Goal: Task Accomplishment & Management: Manage account settings

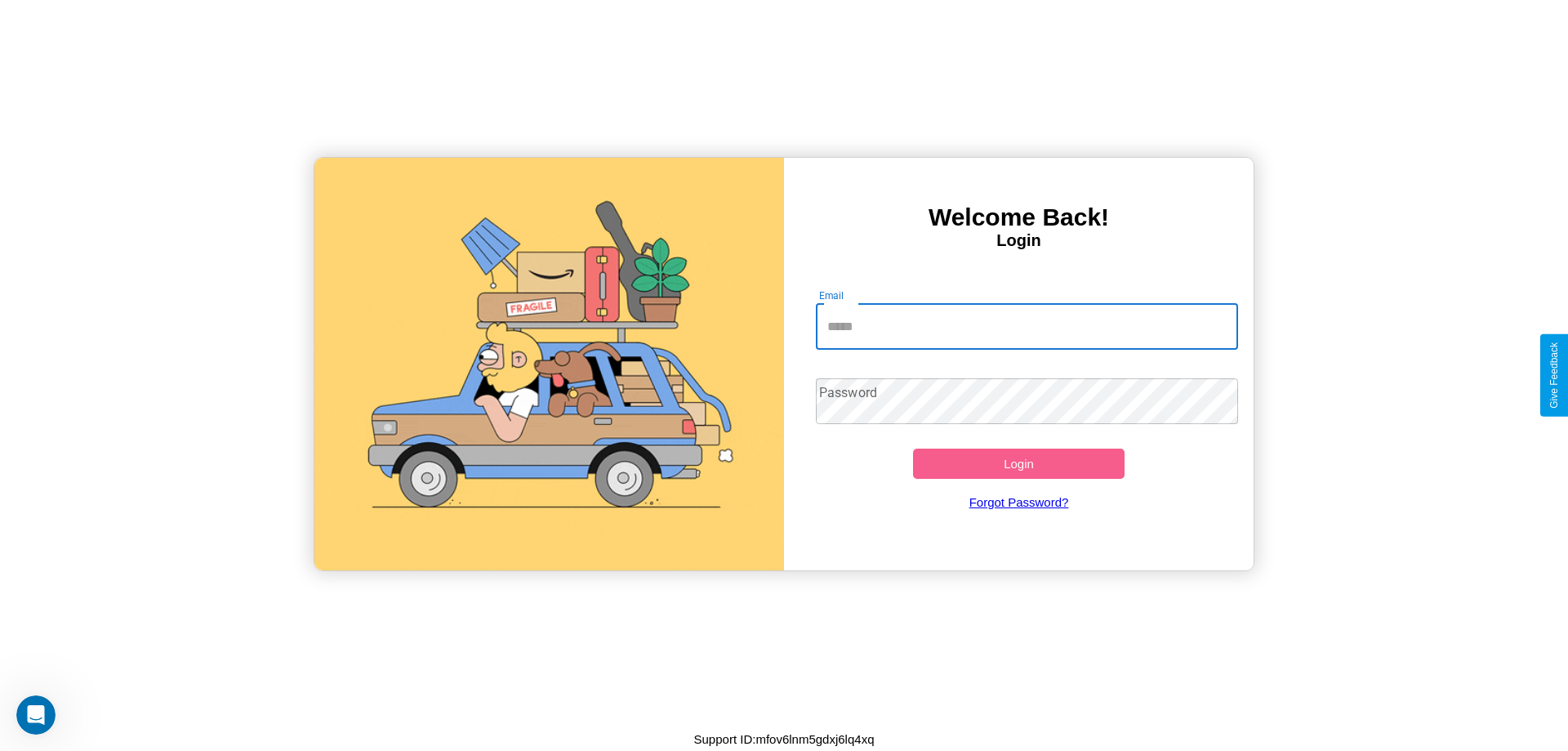
click at [1026, 325] on input "Email" at bounding box center [1027, 326] width 423 height 46
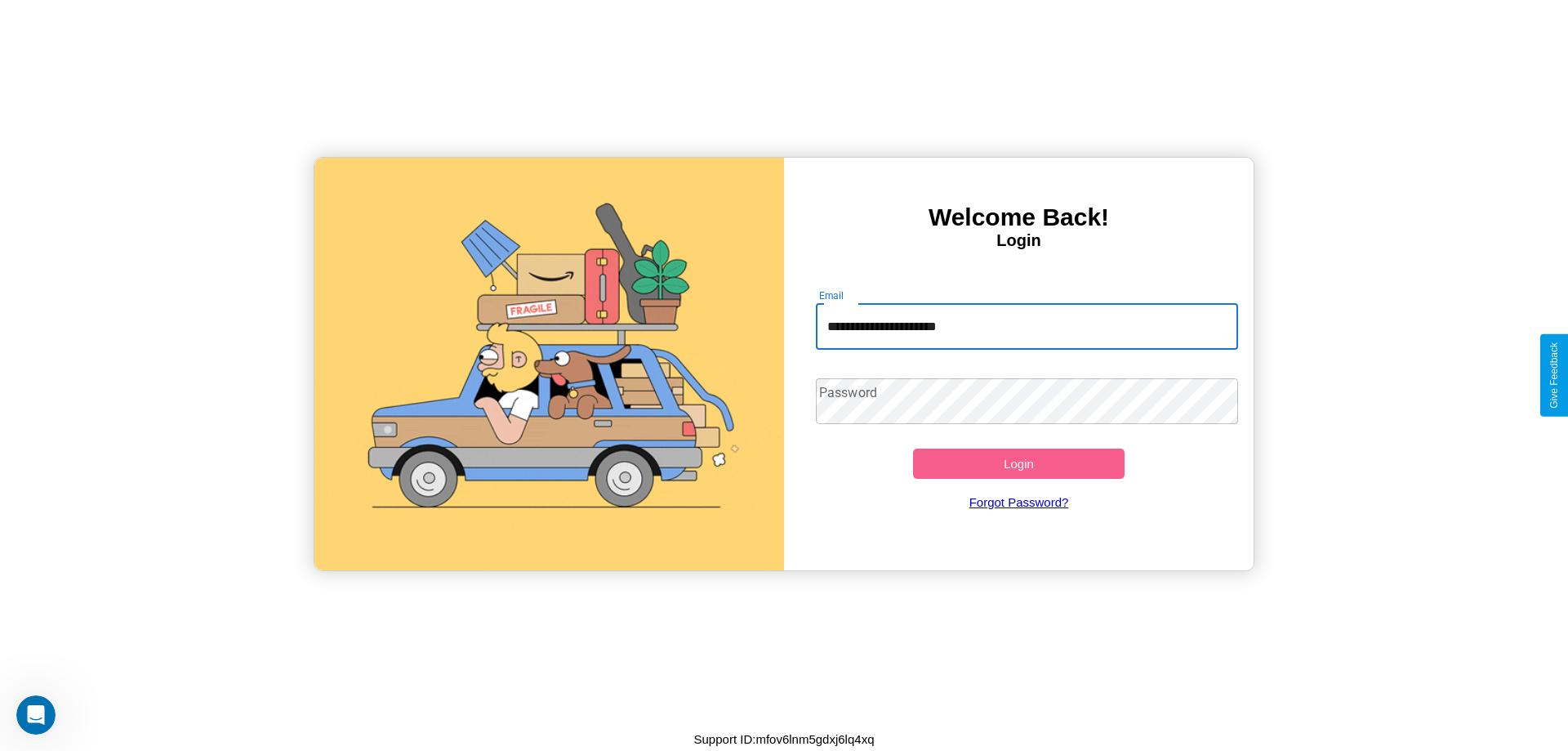
type input "**********"
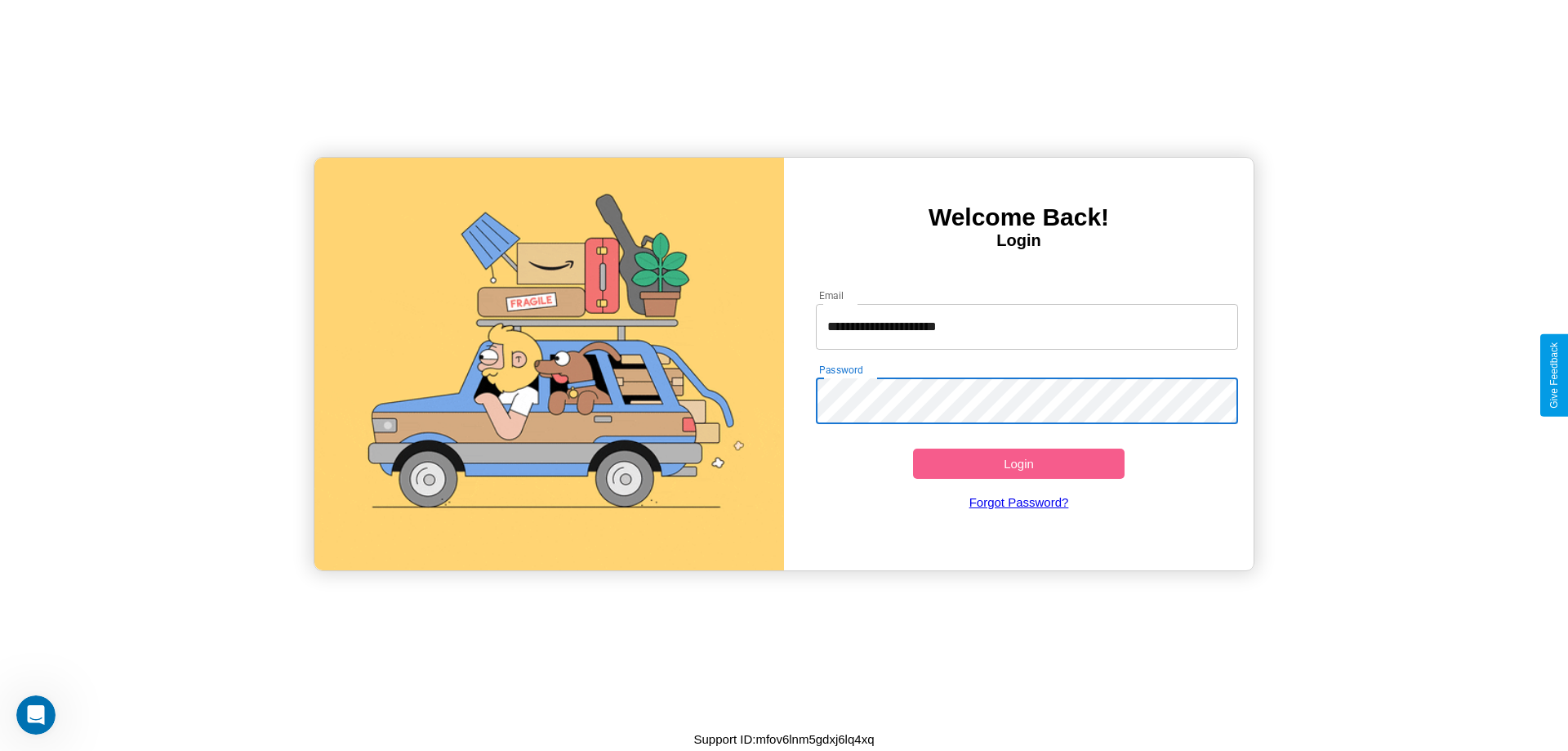
click at [1018, 463] on button "Login" at bounding box center [1018, 463] width 212 height 30
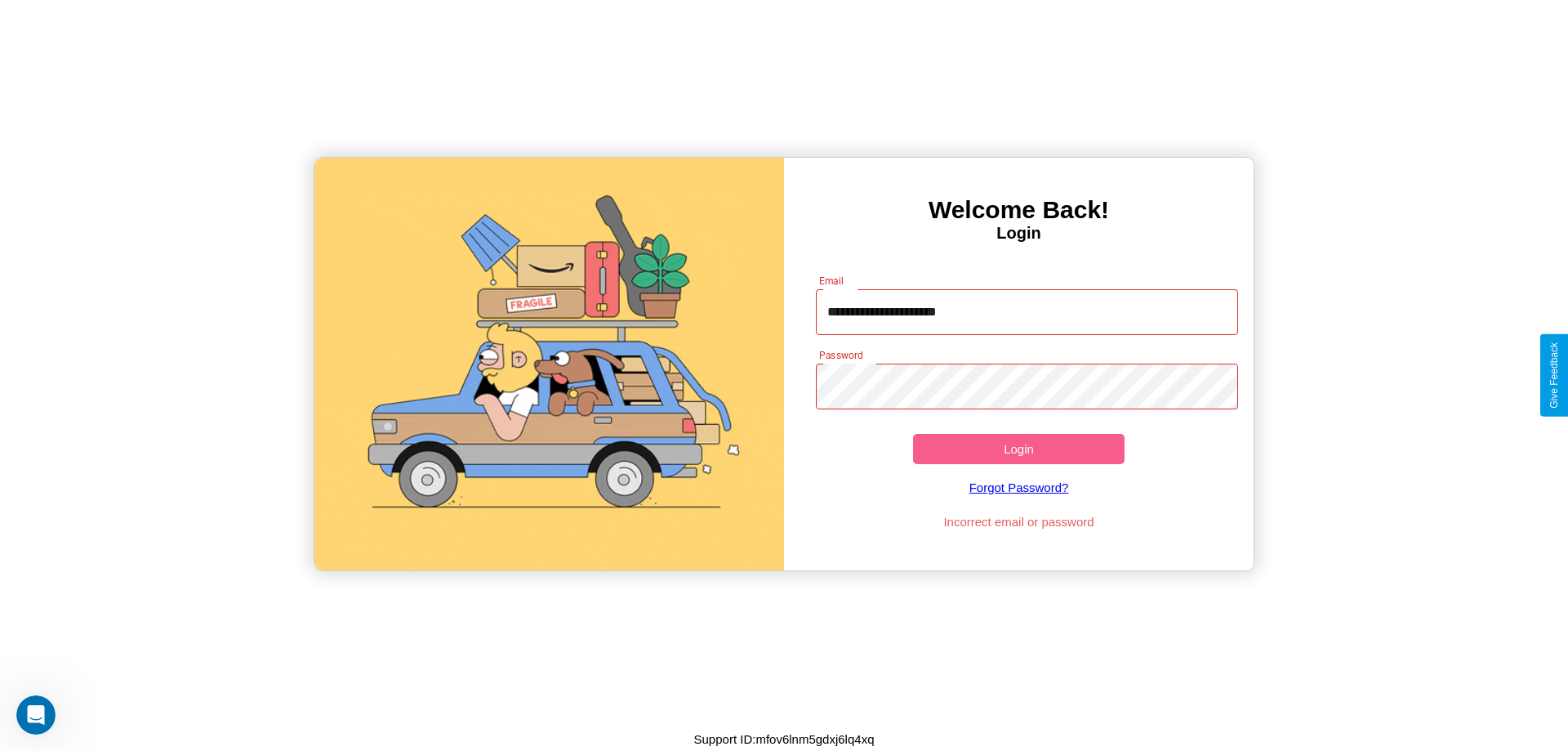
click at [1018, 448] on button "Login" at bounding box center [1018, 448] width 212 height 30
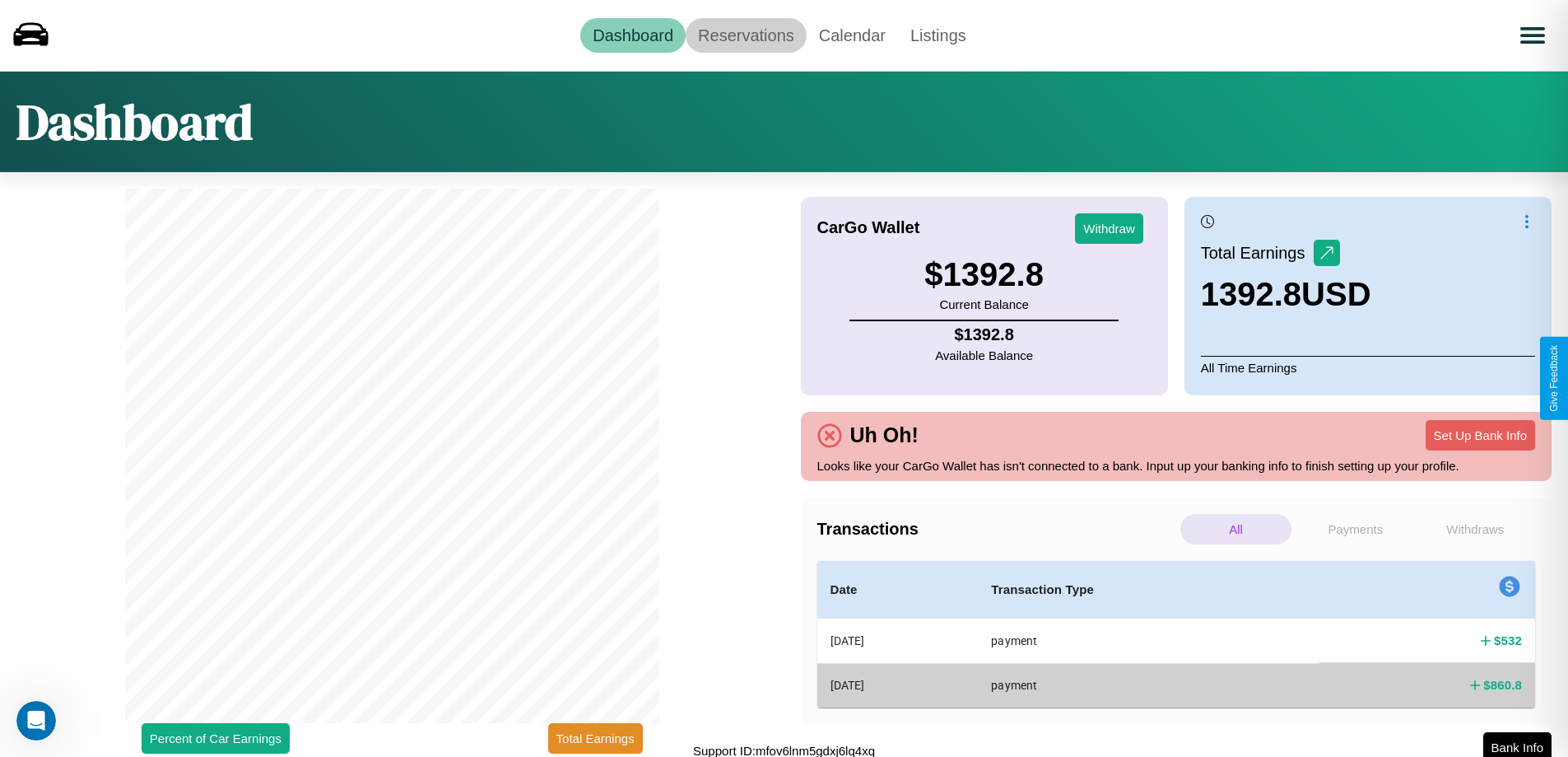
click at [746, 35] on link "Reservations" at bounding box center [746, 35] width 121 height 35
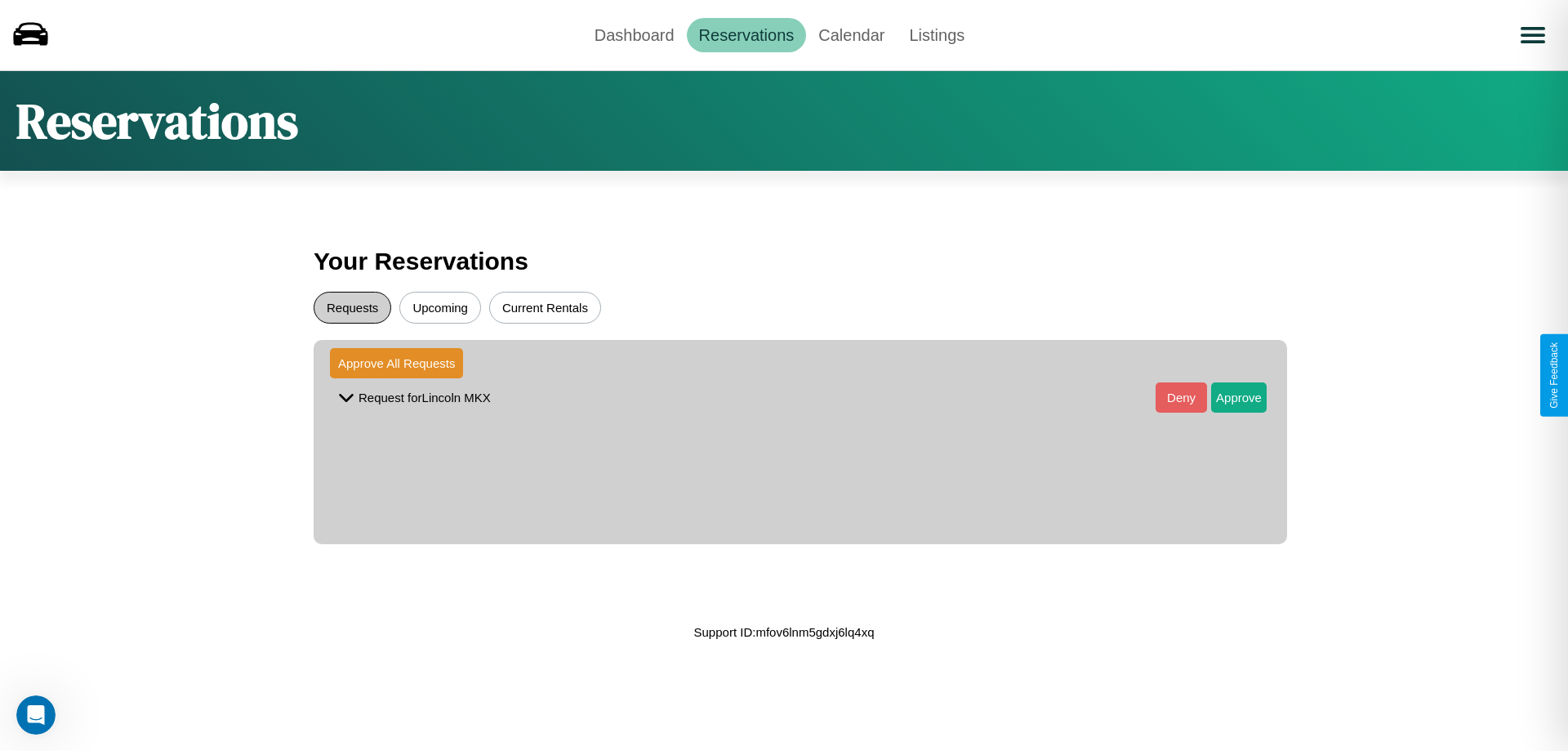
click at [352, 307] on button "Requests" at bounding box center [352, 307] width 77 height 31
click at [1226, 397] on button "Approve" at bounding box center [1238, 397] width 56 height 30
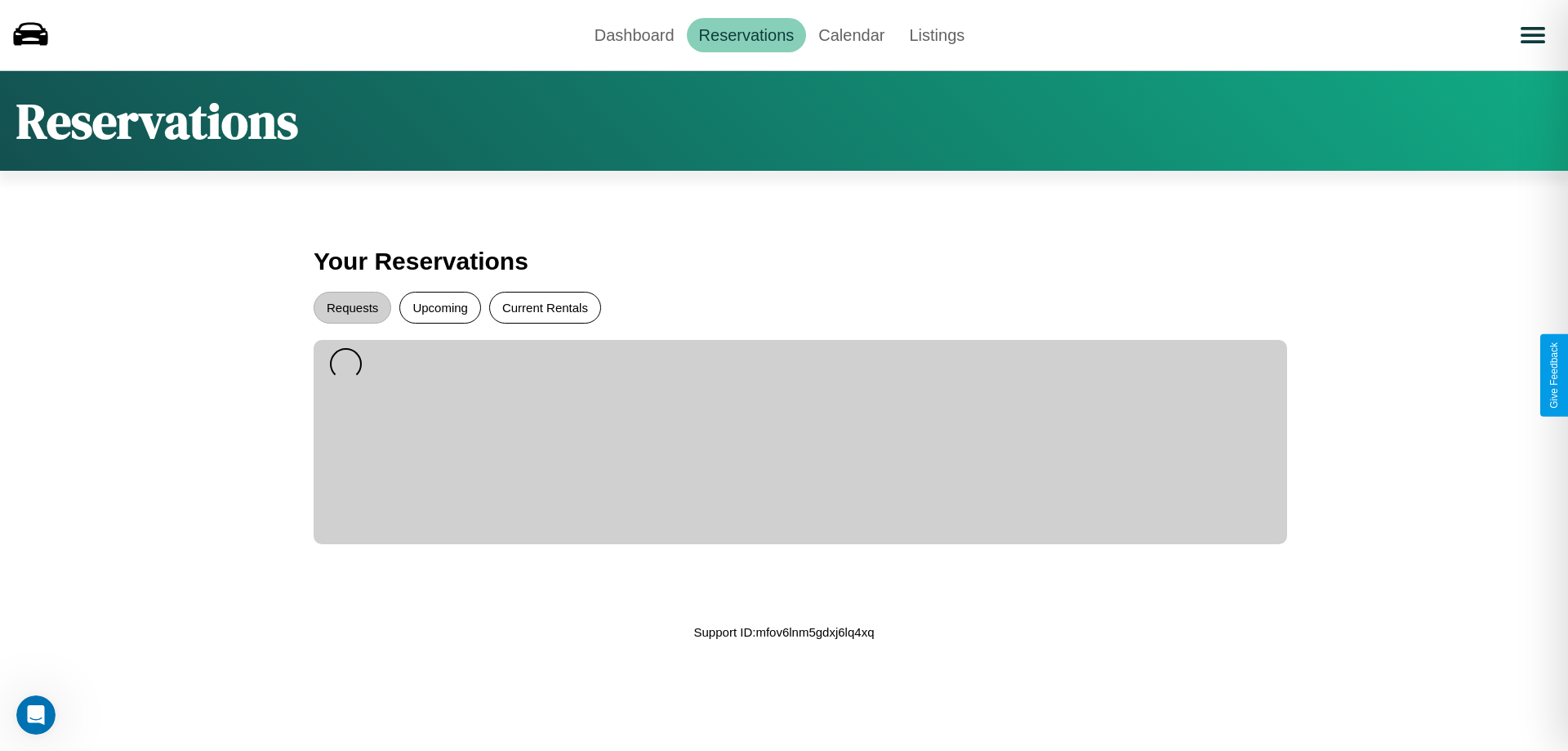
click at [545, 307] on button "Current Rentals" at bounding box center [545, 307] width 112 height 31
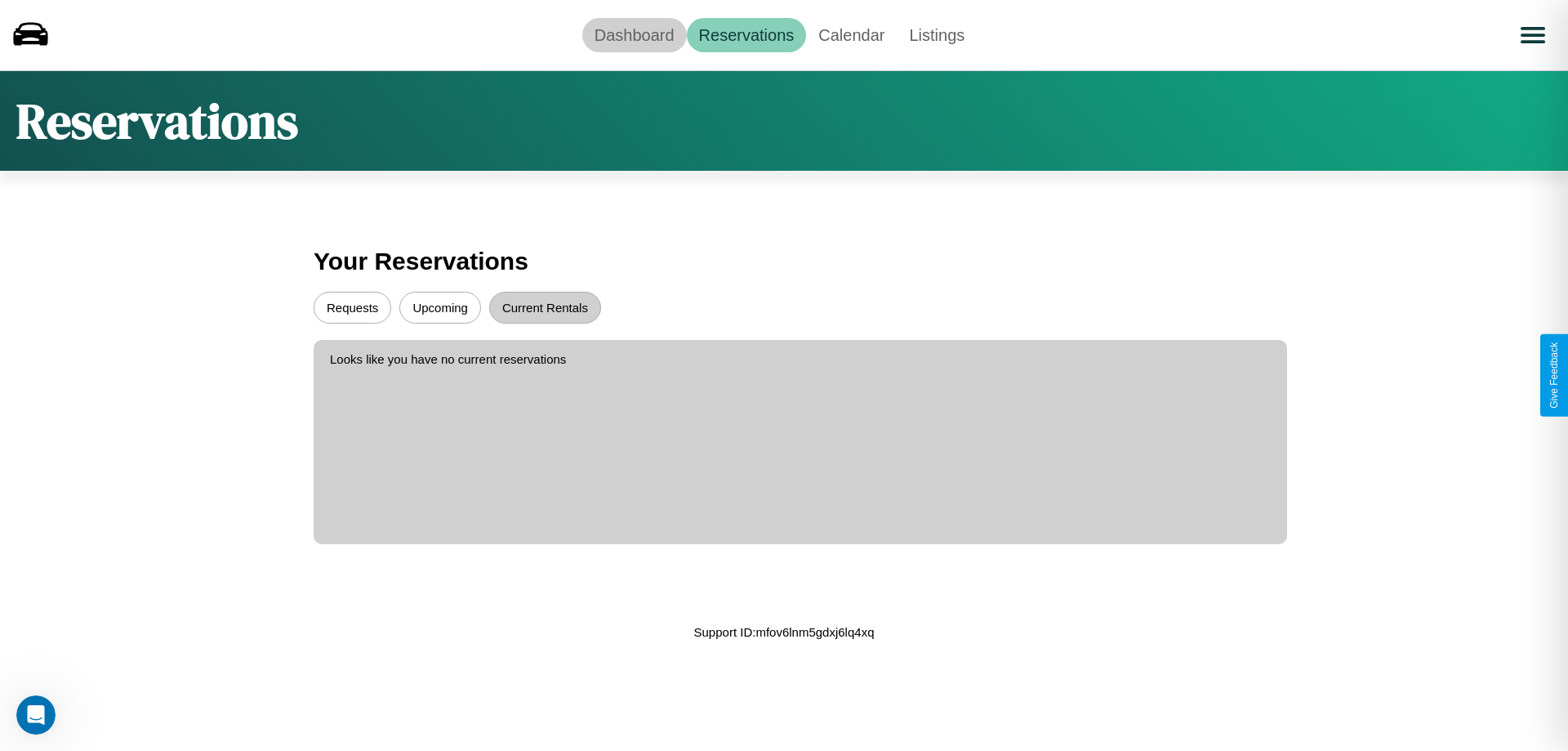
click at [633, 34] on link "Dashboard" at bounding box center [634, 34] width 105 height 34
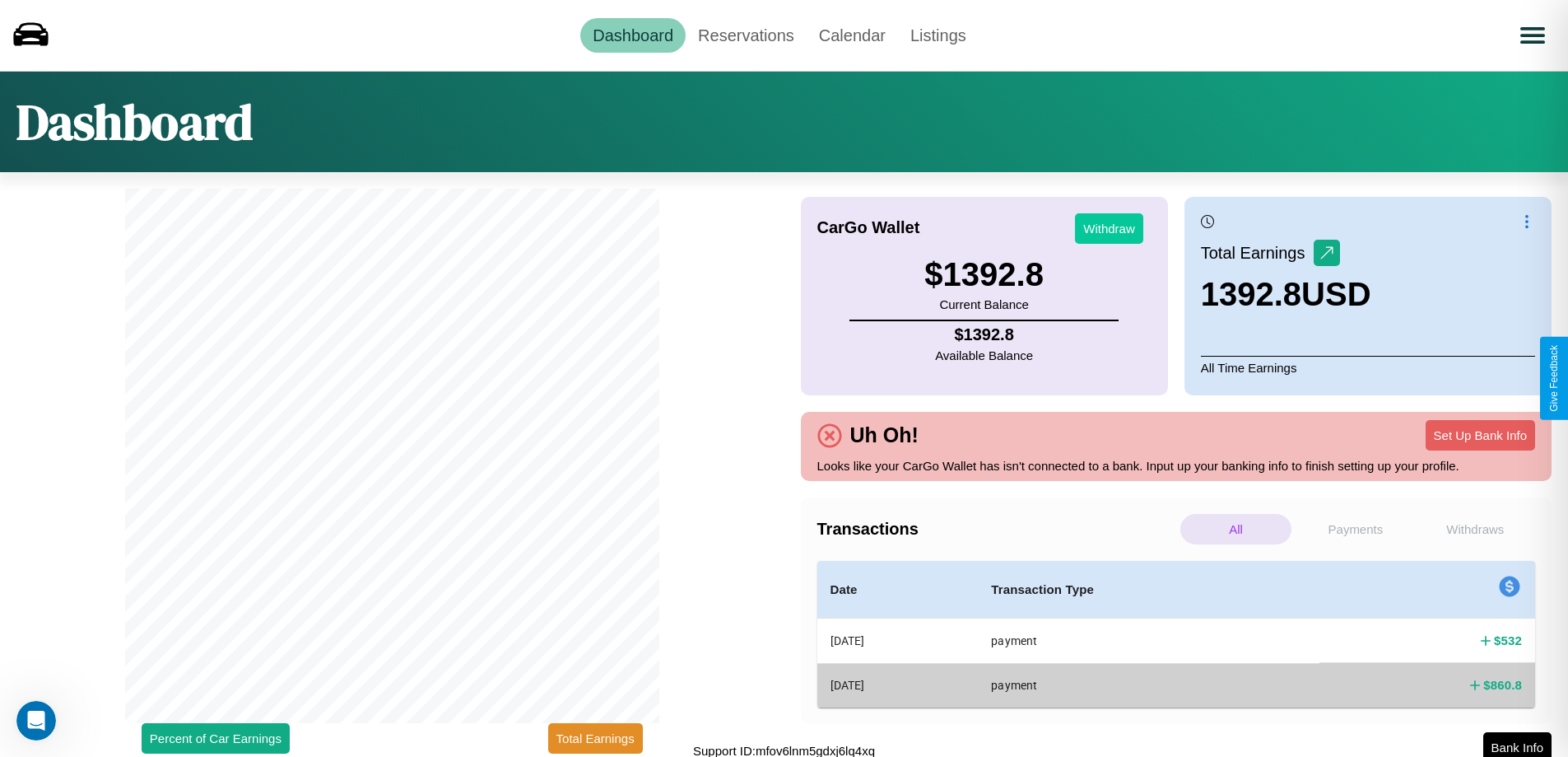
click at [1109, 228] on button "Withdraw" at bounding box center [1109, 228] width 68 height 31
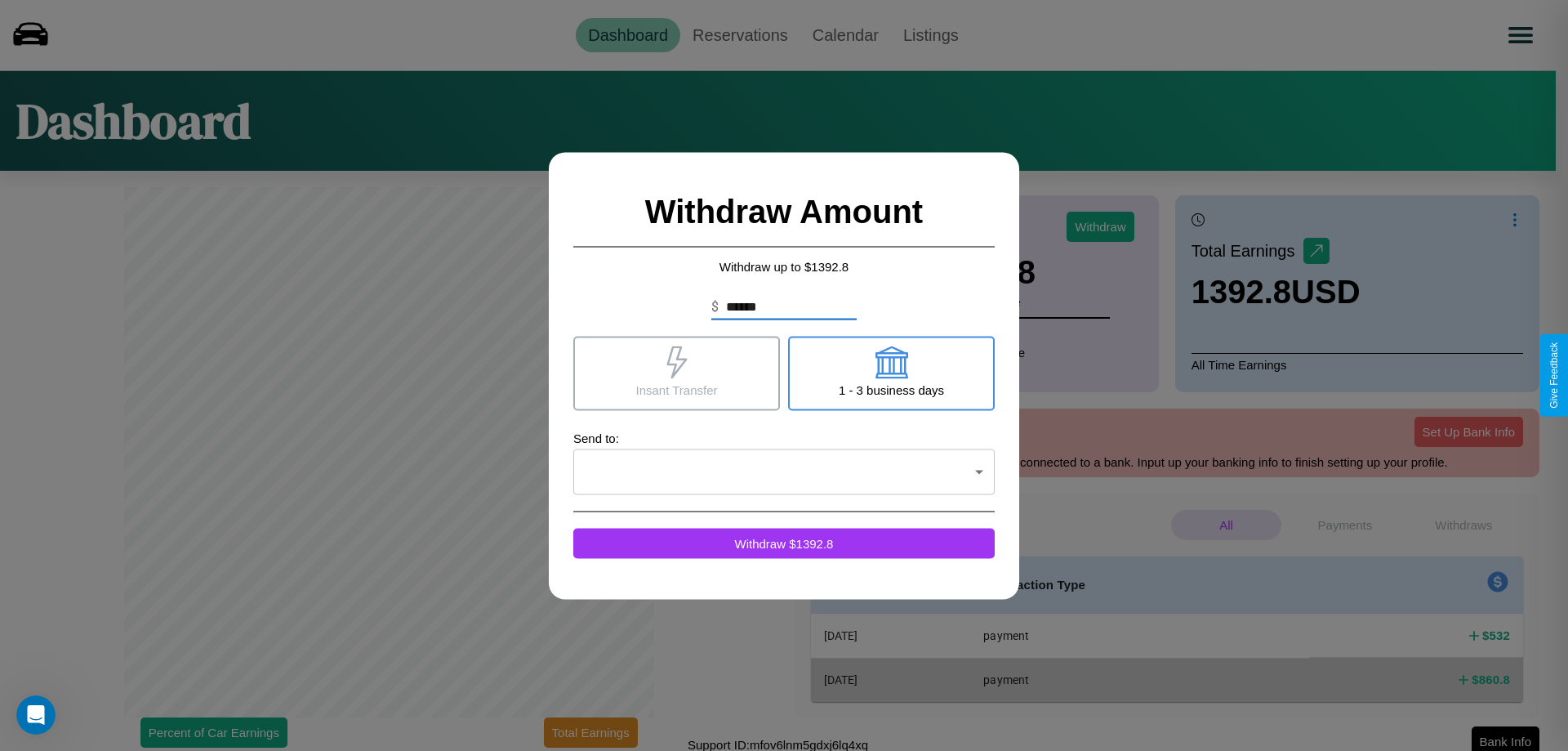
click at [676, 373] on icon at bounding box center [676, 361] width 21 height 32
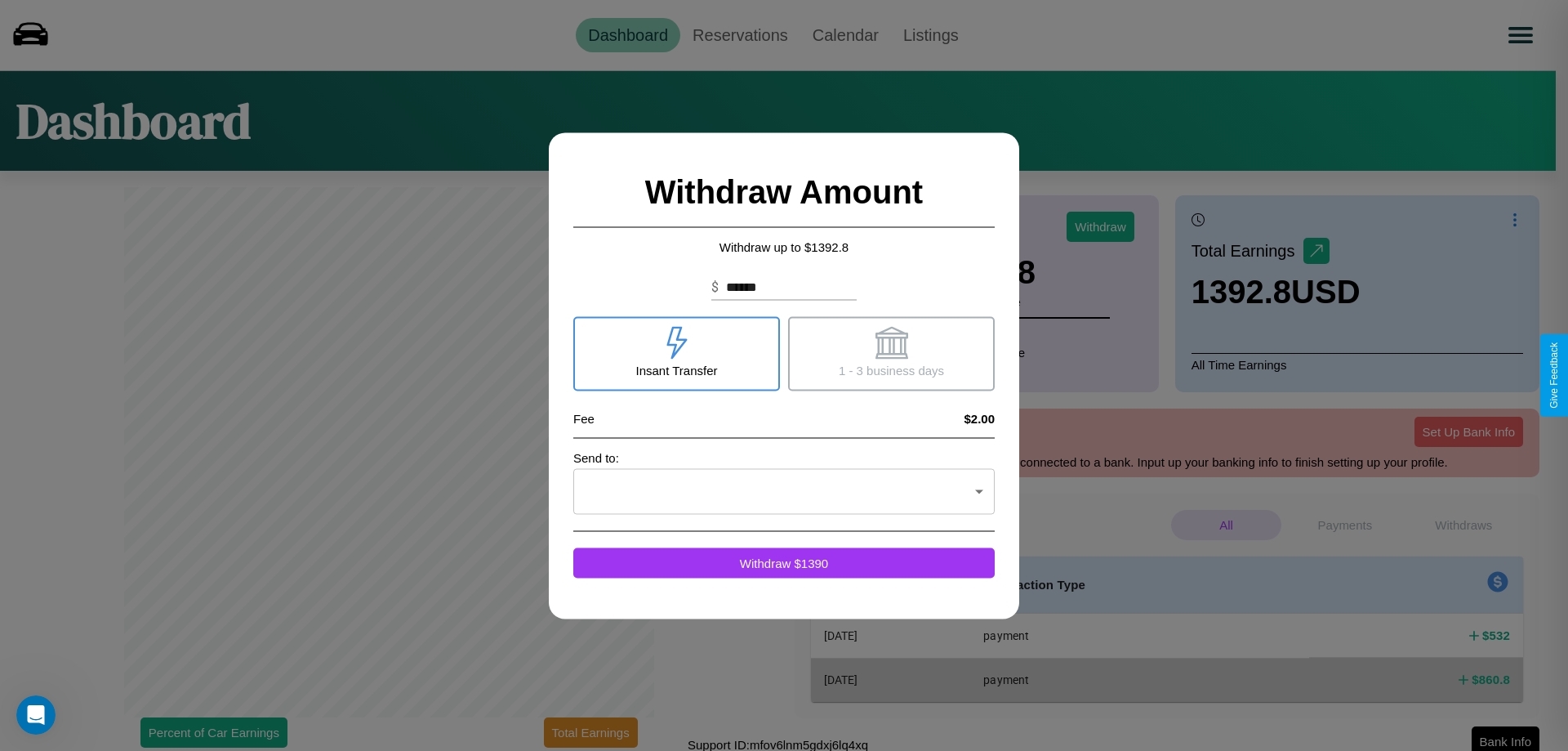
click at [891, 353] on icon at bounding box center [890, 341] width 32 height 32
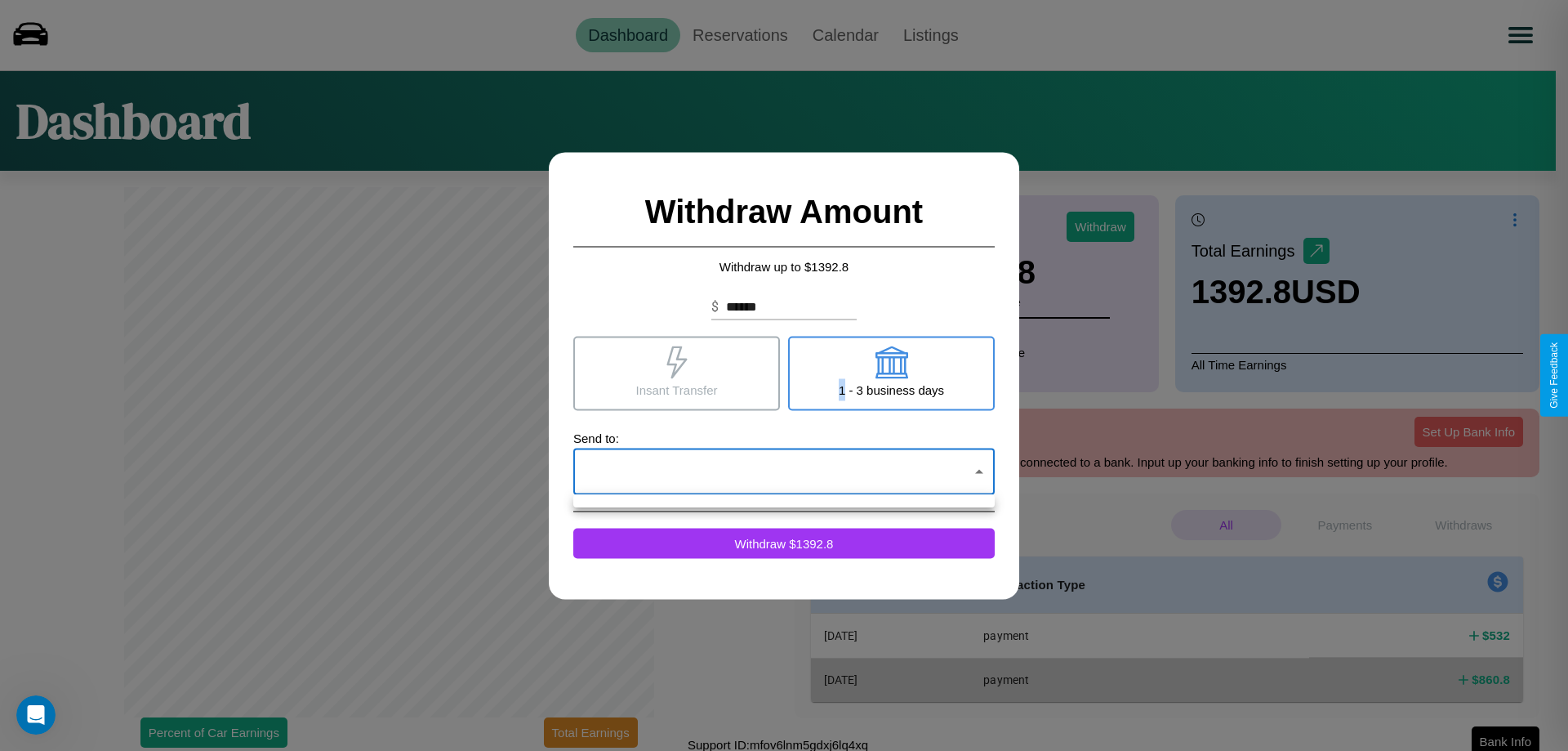
click at [784, 472] on div at bounding box center [784, 376] width 1568 height 751
